Goal: Task Accomplishment & Management: Manage account settings

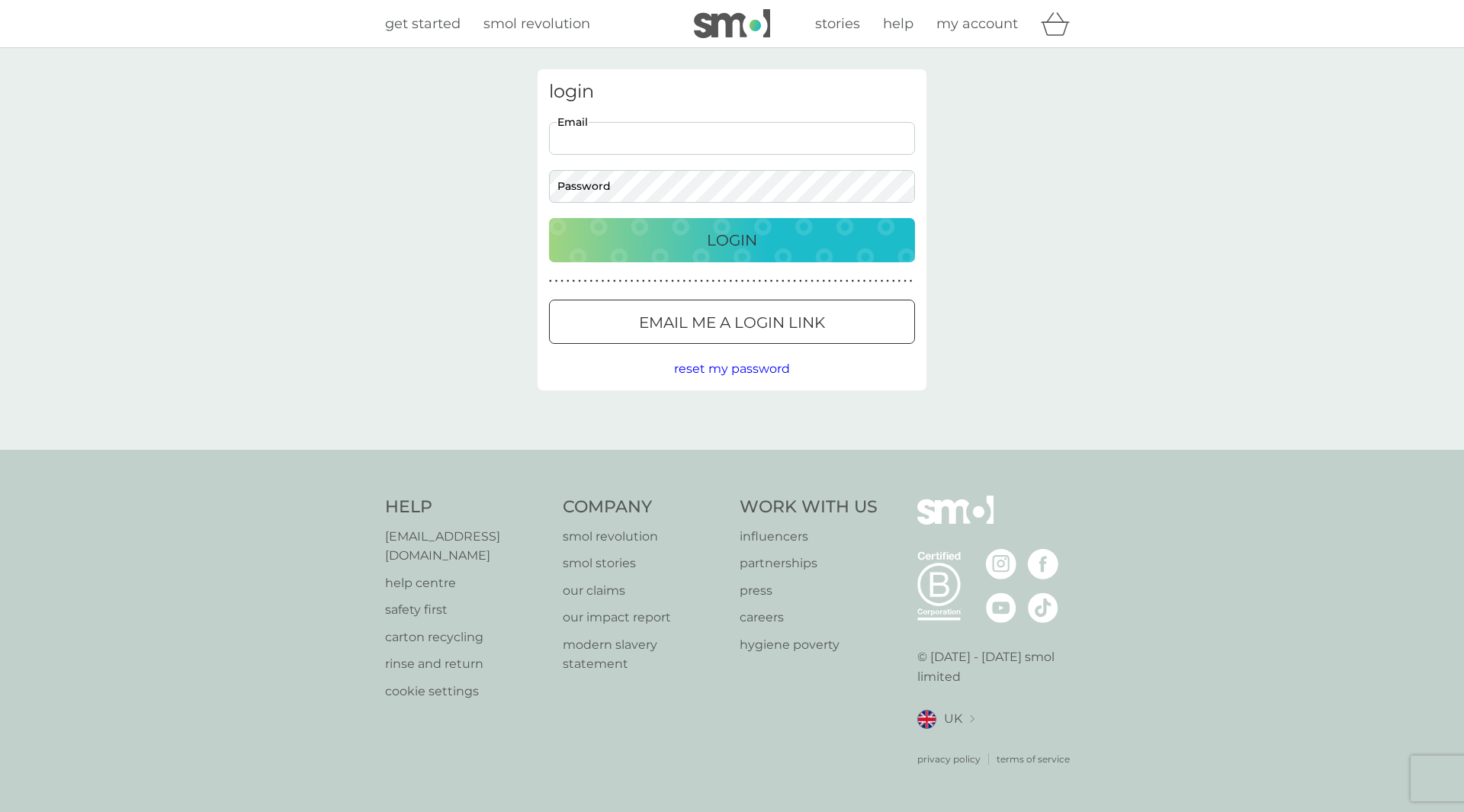
click at [741, 151] on input "Email" at bounding box center [732, 138] width 366 height 33
type input "fat_bitch79@hotmail.com"
click at [549, 218] on button "Login" at bounding box center [732, 240] width 366 height 44
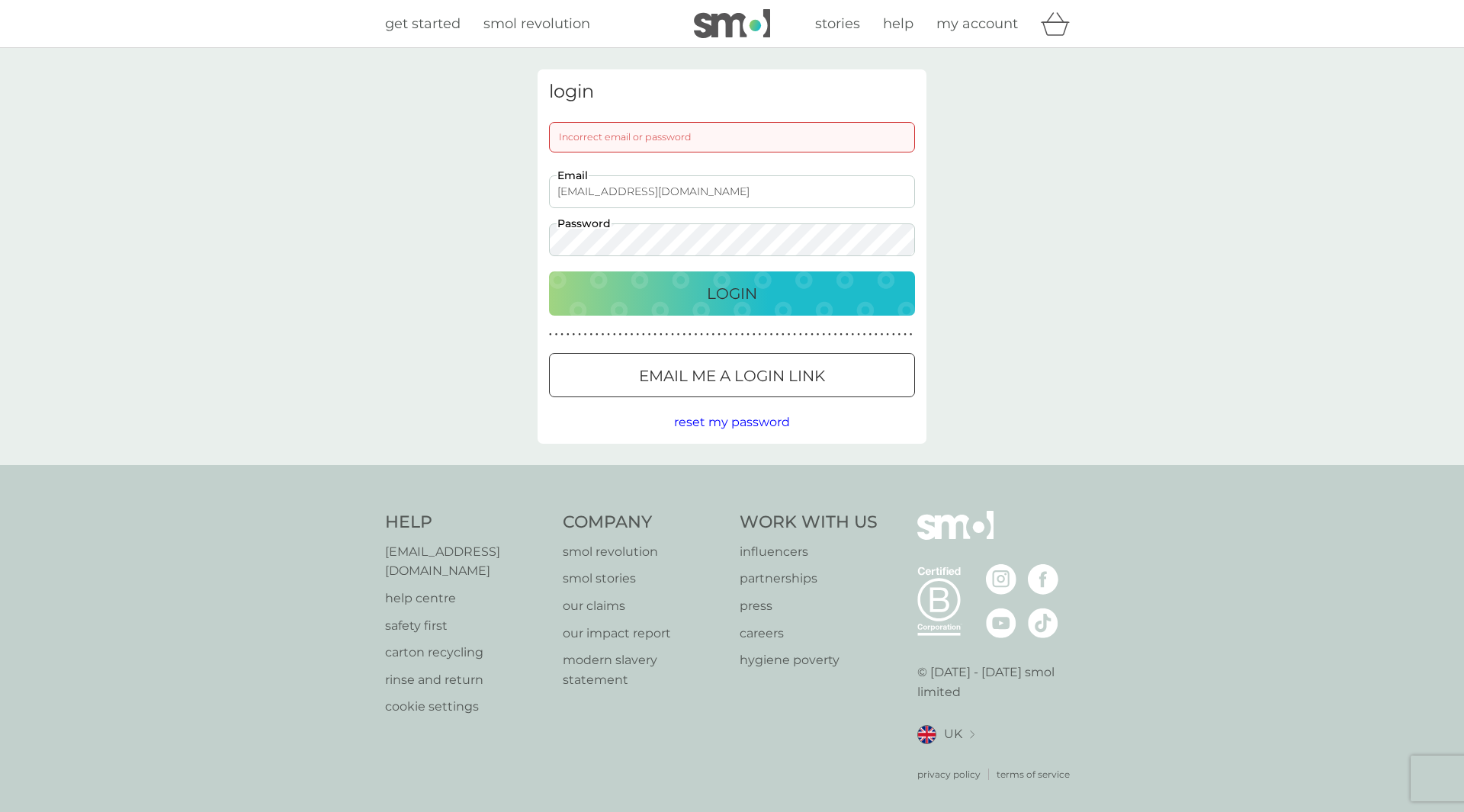
click at [549, 272] on button "Login" at bounding box center [732, 294] width 366 height 44
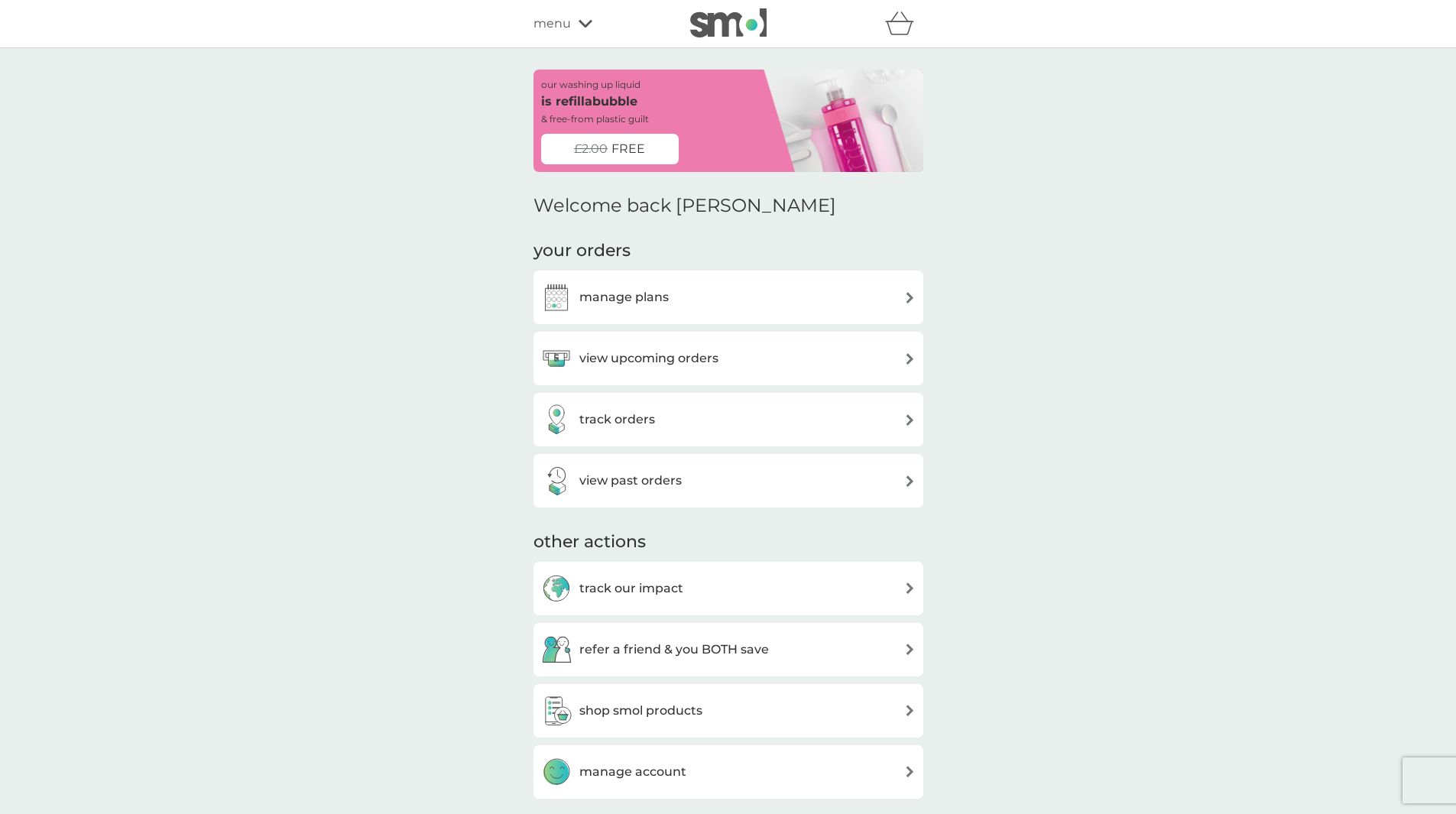
click at [639, 298] on h3 "manage plans" at bounding box center [624, 297] width 90 height 20
click at [663, 362] on h3 "view upcoming orders" at bounding box center [649, 358] width 139 height 20
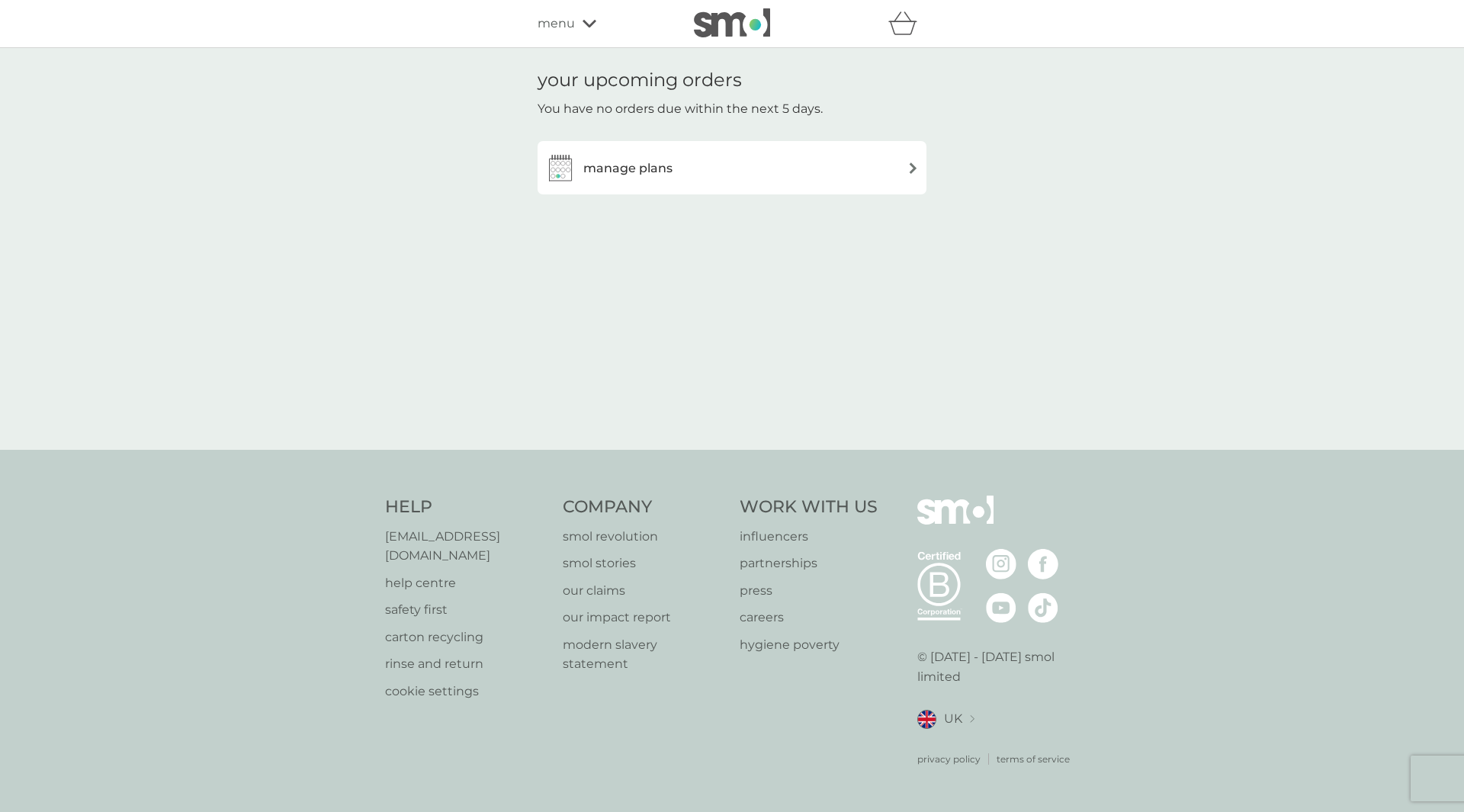
click at [646, 177] on h3 "manage plans" at bounding box center [628, 168] width 90 height 20
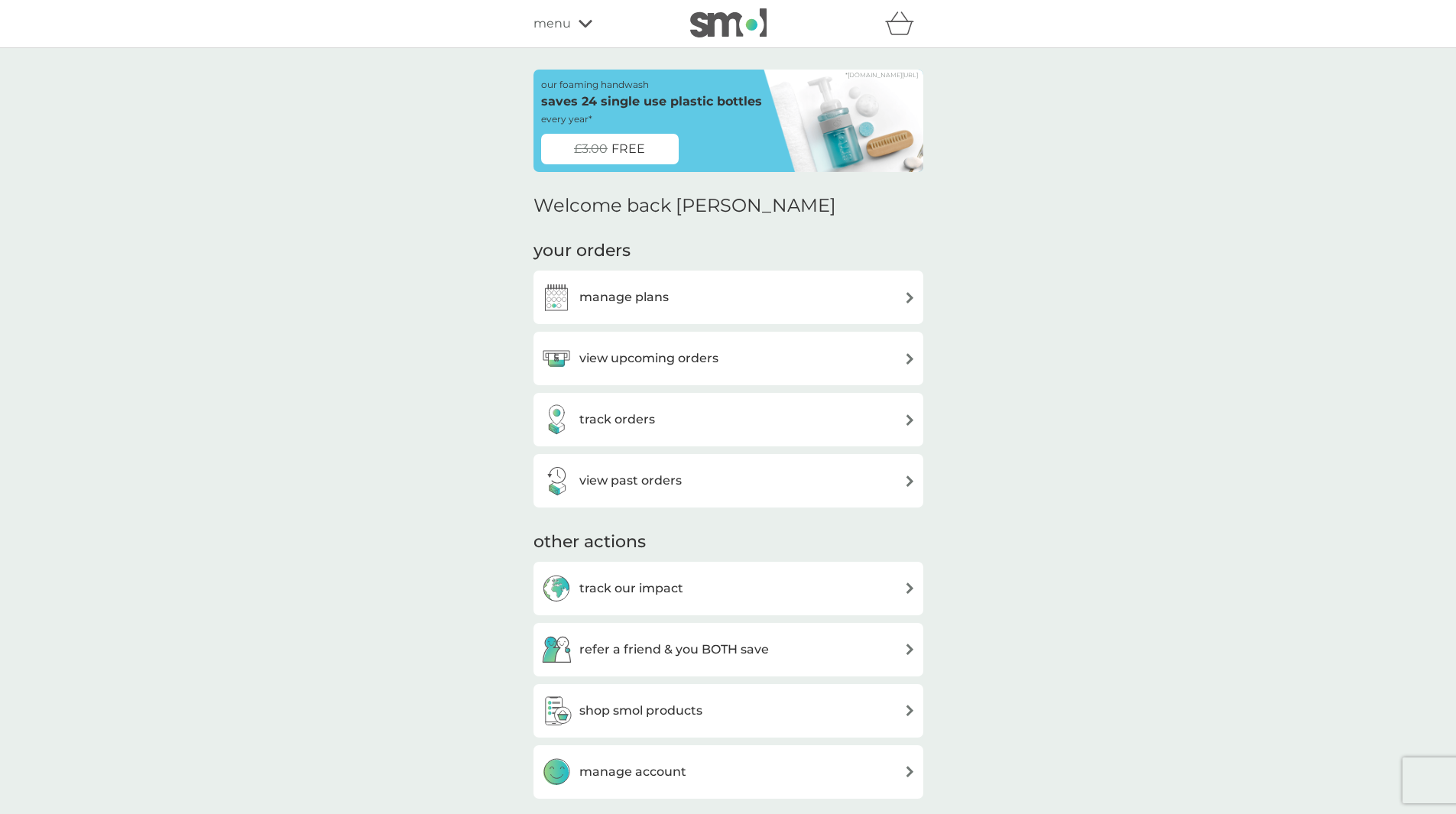
click at [906, 31] on icon "basket" at bounding box center [899, 24] width 29 height 24
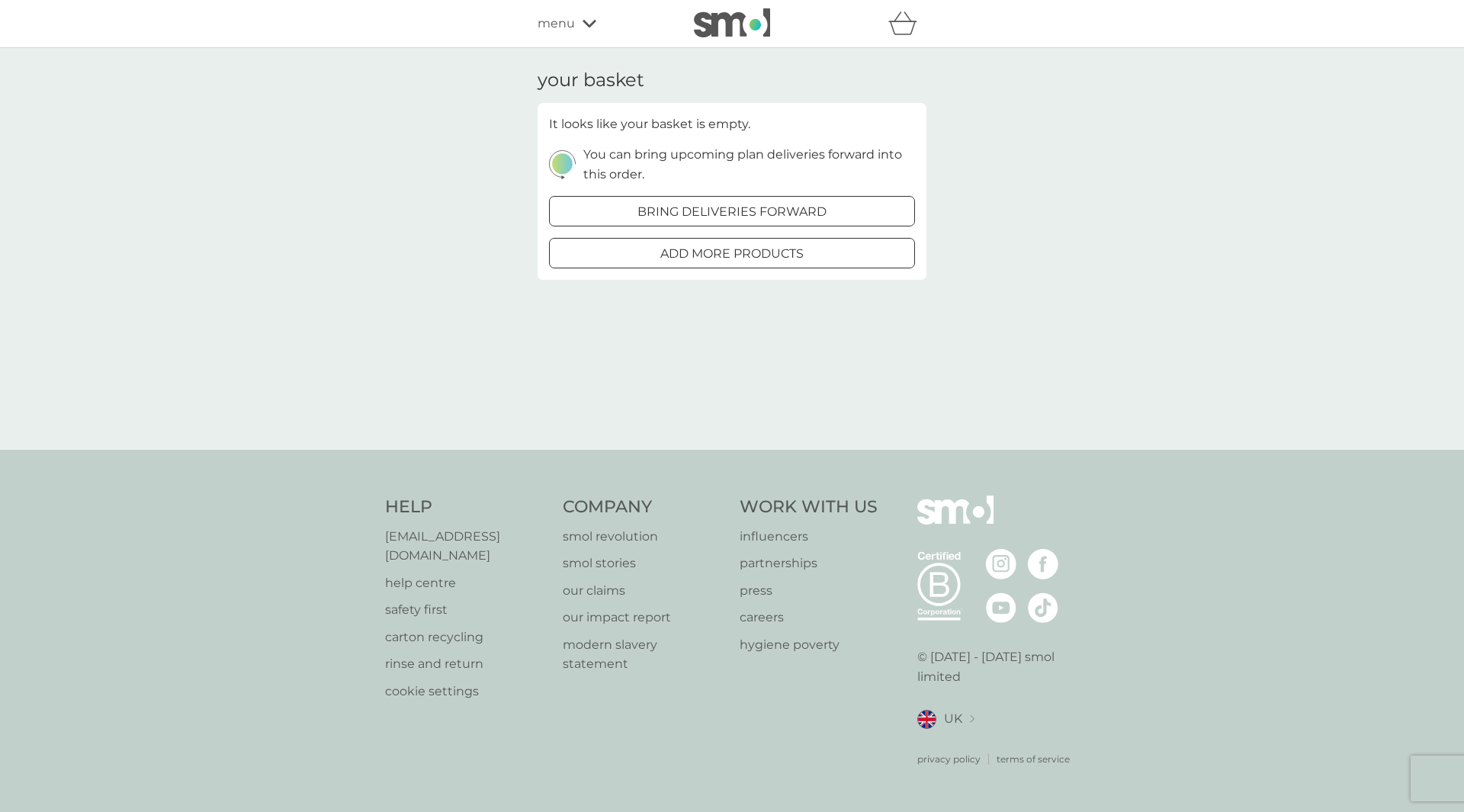
click at [589, 23] on icon at bounding box center [589, 24] width 13 height 9
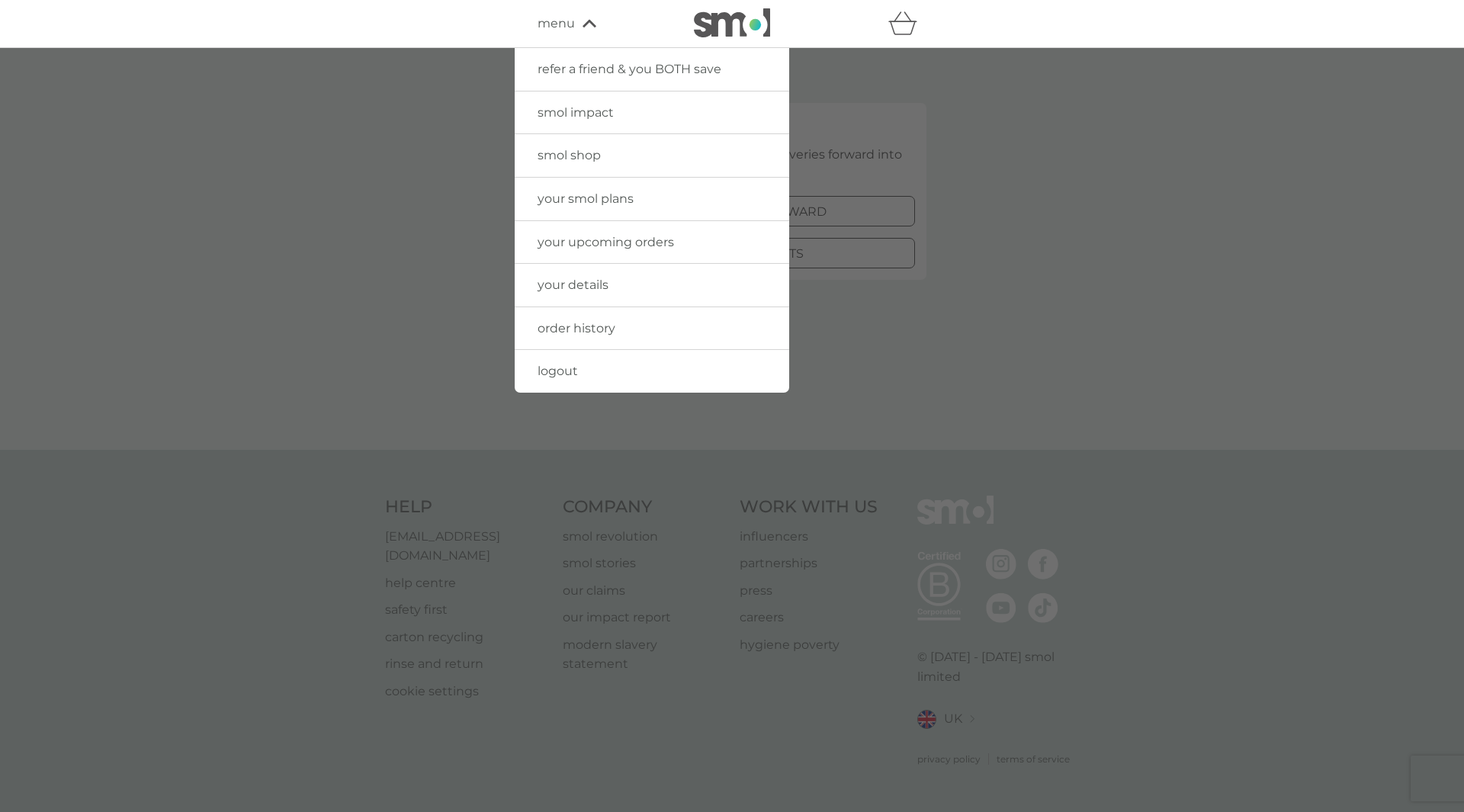
click at [558, 368] on span "logout" at bounding box center [557, 371] width 40 height 14
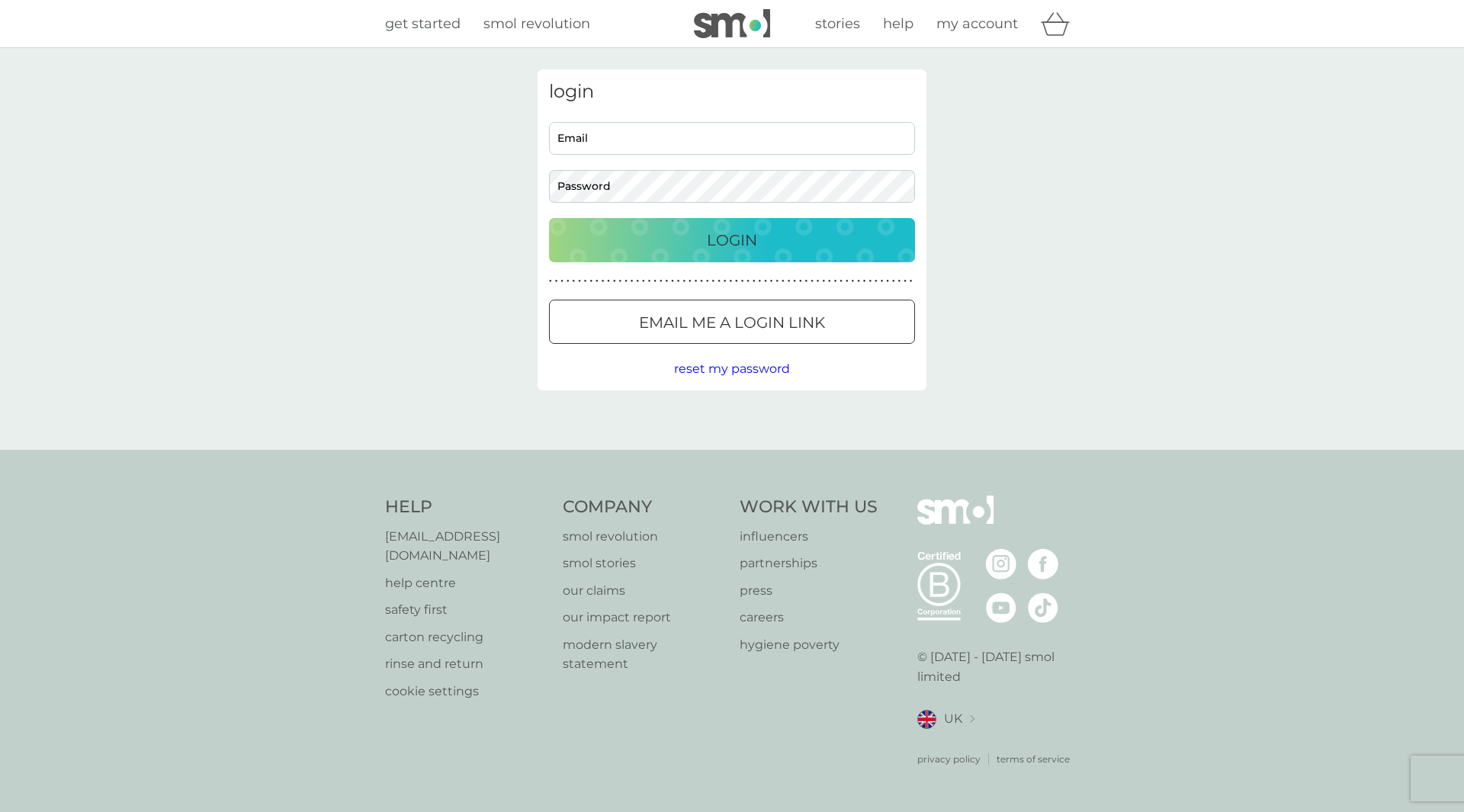
click at [578, 141] on input "Email" at bounding box center [732, 138] width 366 height 33
type input "[PERSON_NAME][EMAIL_ADDRESS][DOMAIN_NAME]"
click at [549, 218] on button "Login" at bounding box center [732, 240] width 366 height 44
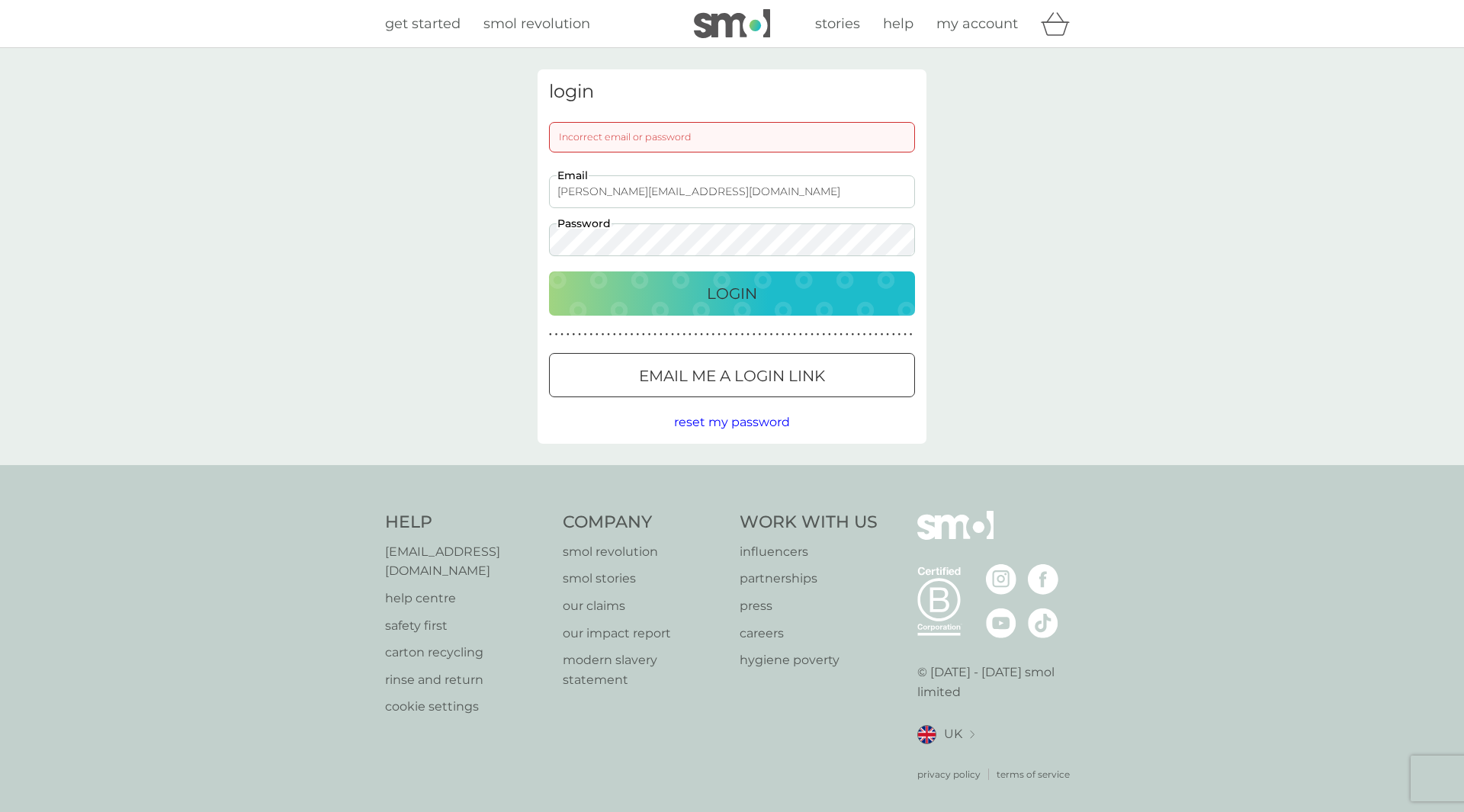
click at [549, 272] on button "Login" at bounding box center [732, 294] width 366 height 44
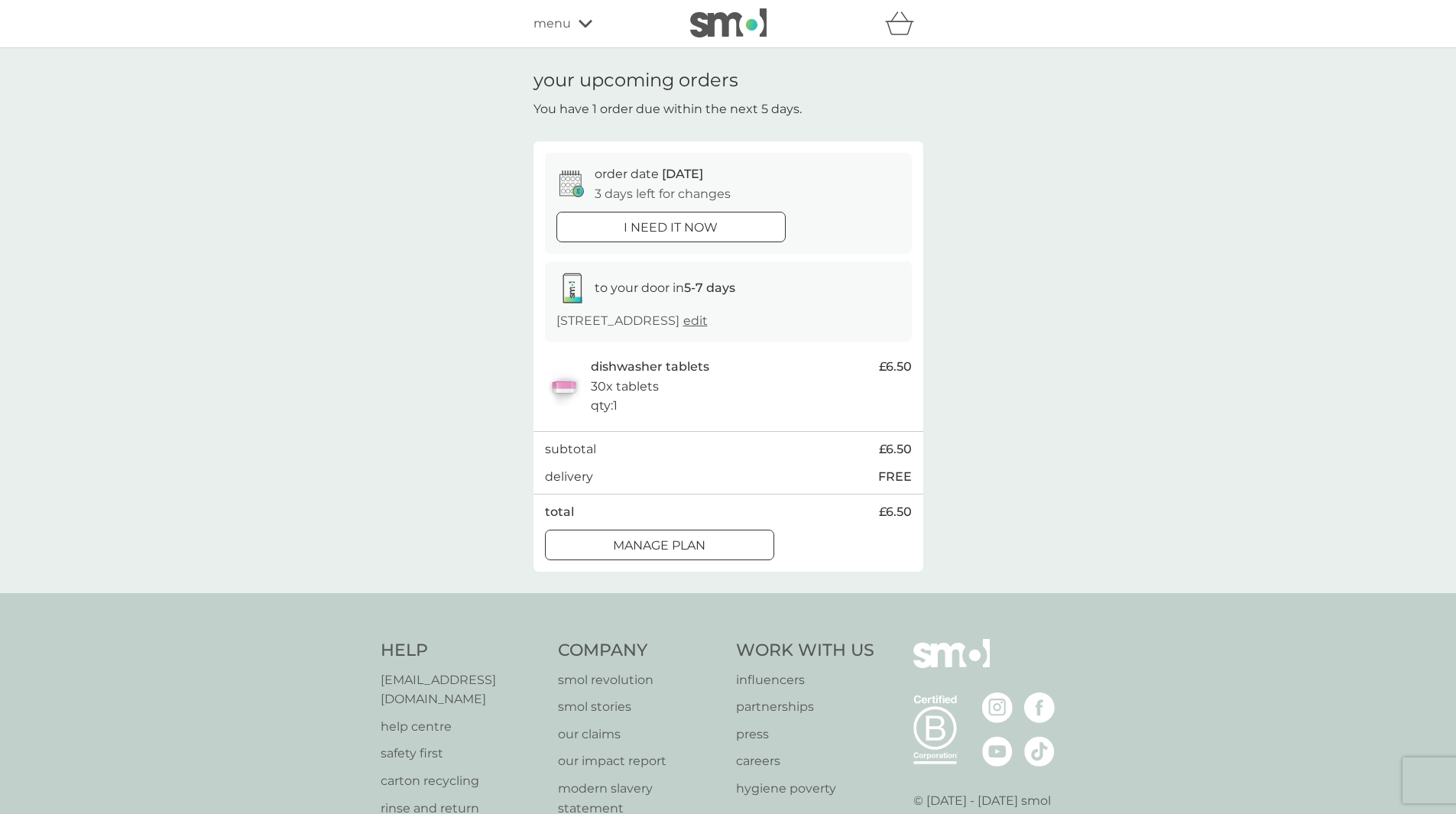
click at [613, 561] on button "Manage plan" at bounding box center [659, 545] width 229 height 31
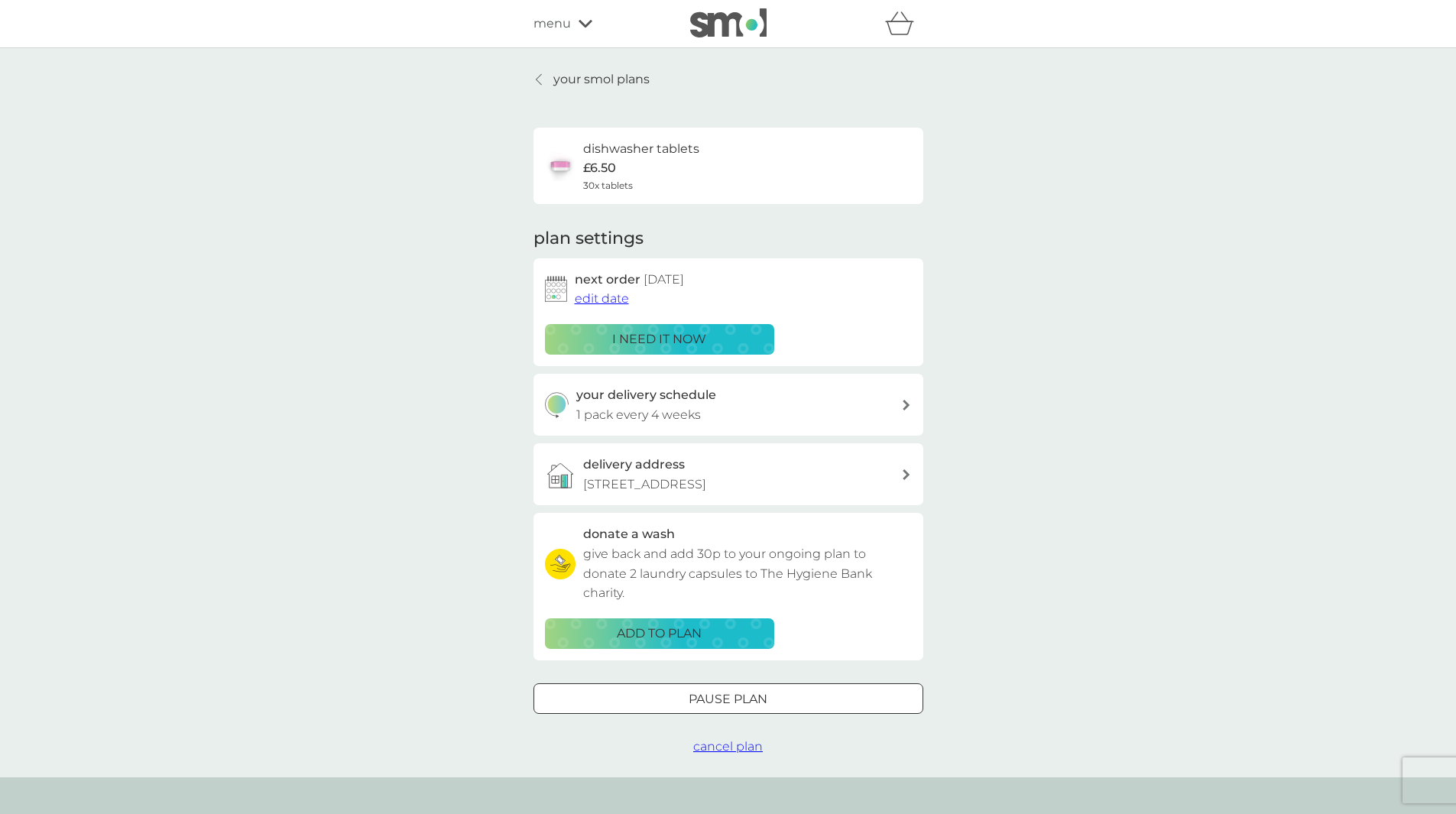
click at [618, 298] on span "edit date" at bounding box center [602, 298] width 54 height 14
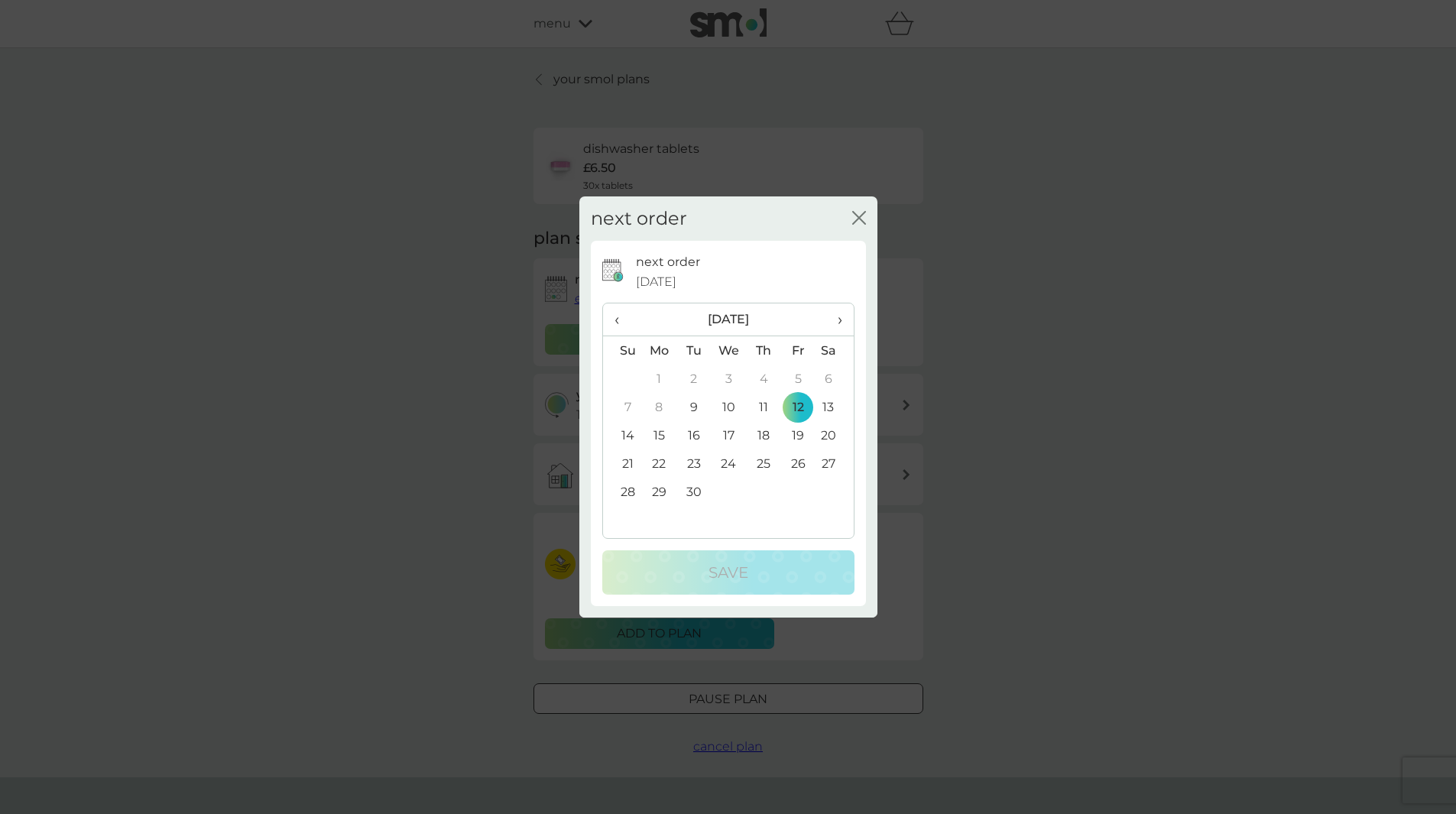
click at [840, 321] on span "›" at bounding box center [833, 319] width 15 height 32
click at [727, 378] on td "1" at bounding box center [728, 379] width 35 height 28
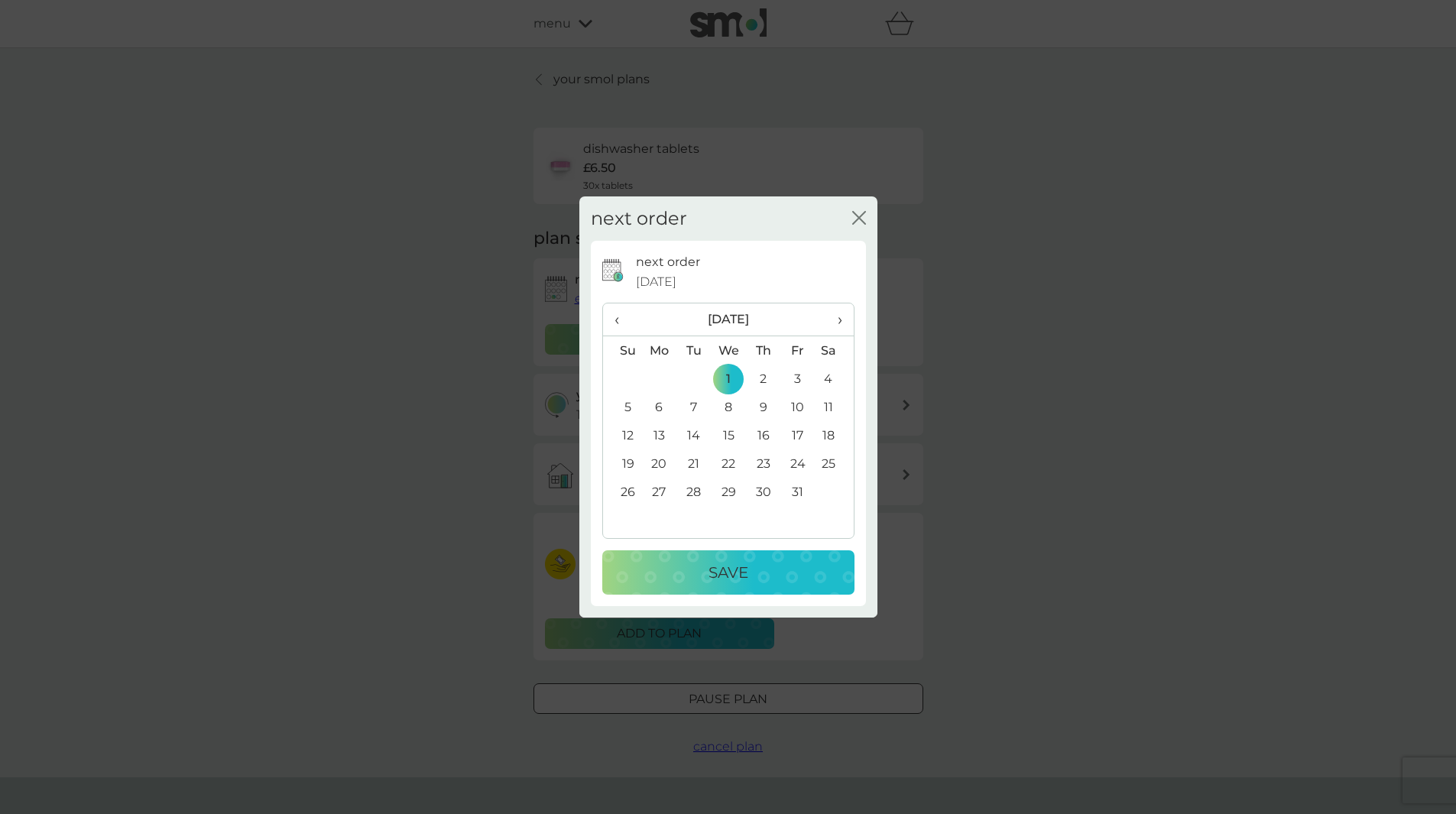
click at [755, 564] on div "Save" at bounding box center [728, 572] width 222 height 24
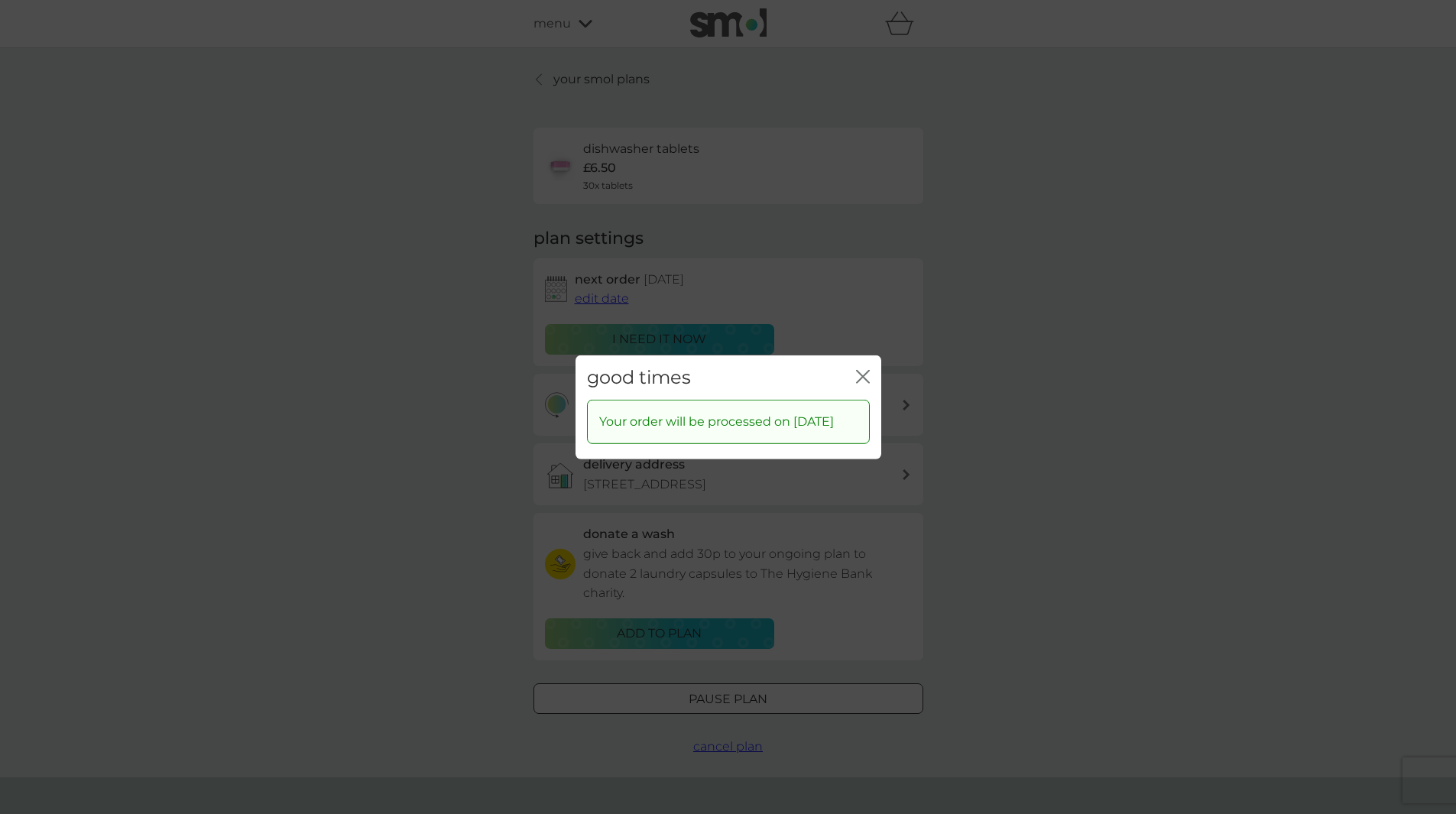
click at [861, 373] on icon "close" at bounding box center [862, 376] width 13 height 13
